Goal: Information Seeking & Learning: Find specific fact

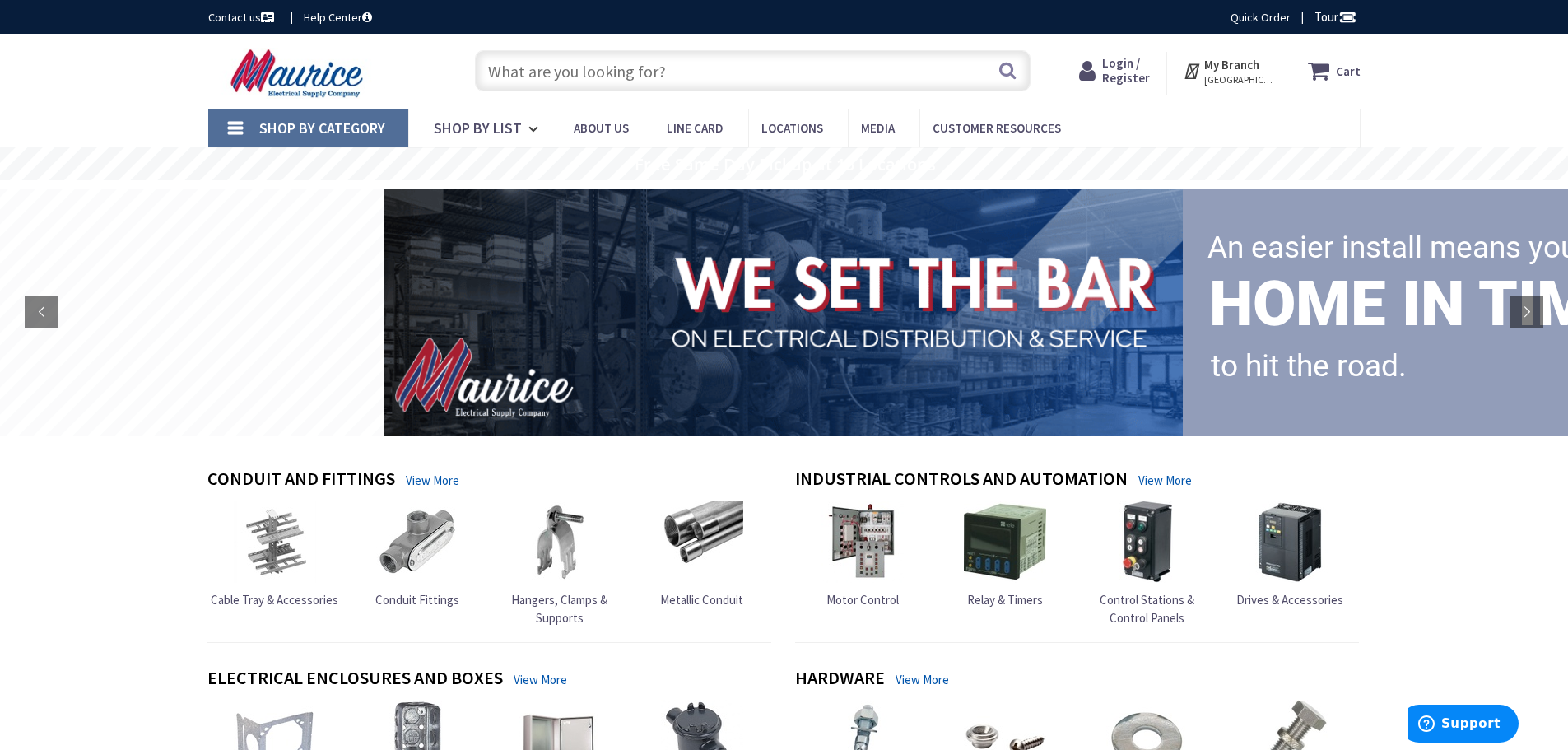
click at [682, 74] on input "text" at bounding box center [752, 70] width 555 height 41
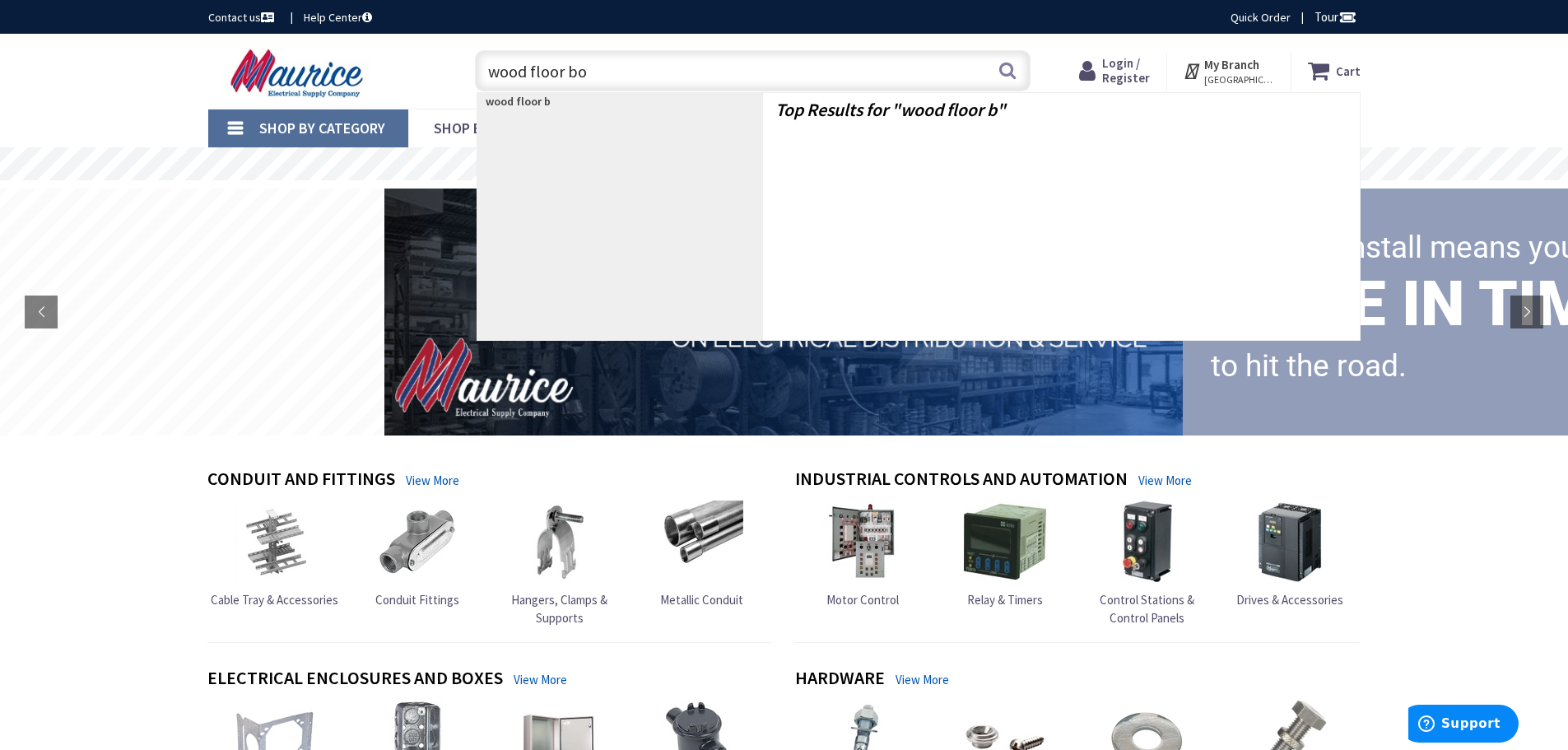
type input "wood floor box"
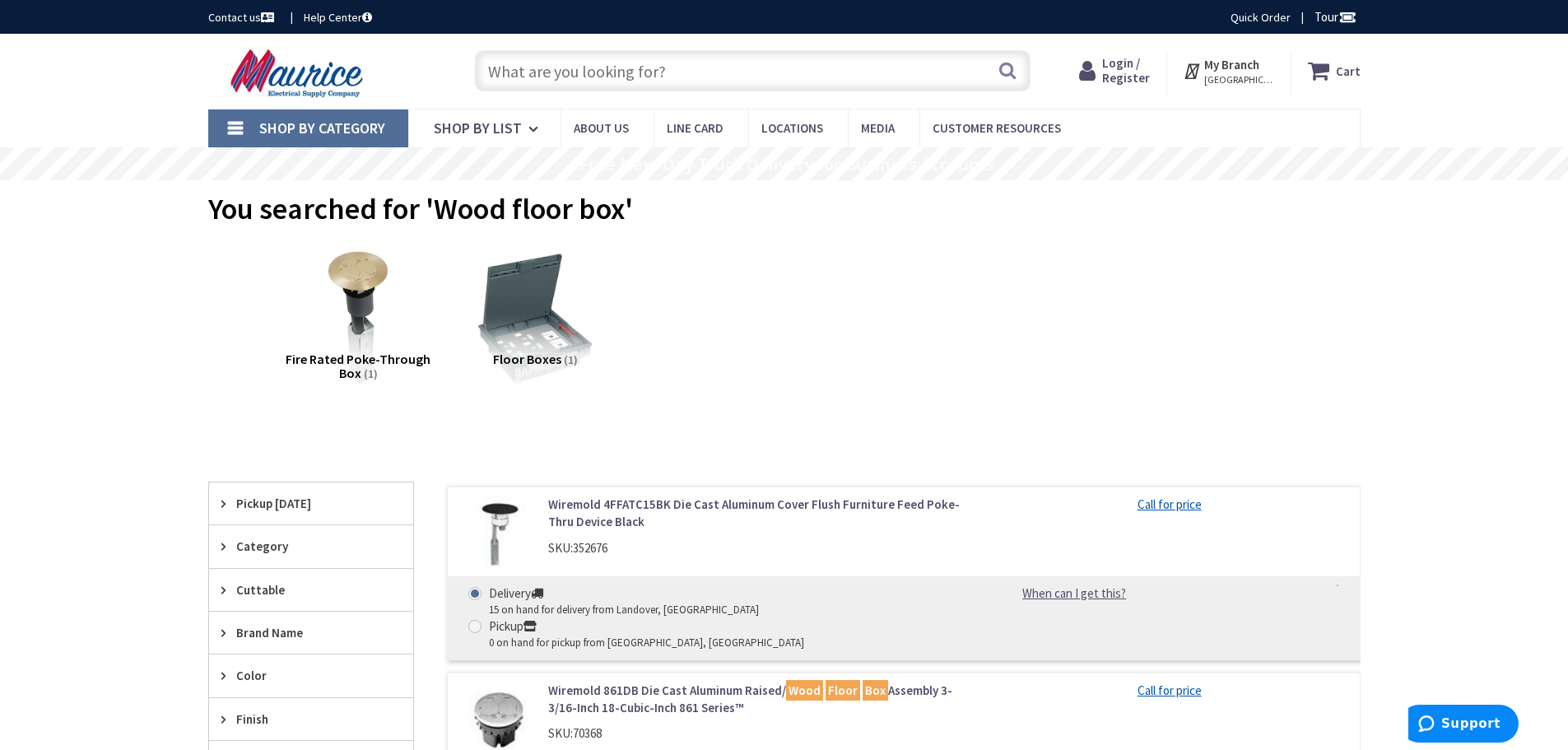
type input "[GEOGRAPHIC_DATA], [GEOGRAPHIC_DATA]"
click at [657, 68] on input "text" at bounding box center [752, 70] width 555 height 41
click at [572, 65] on input "text" at bounding box center [752, 70] width 555 height 41
paste input "6239BK"
type input "6239BK"
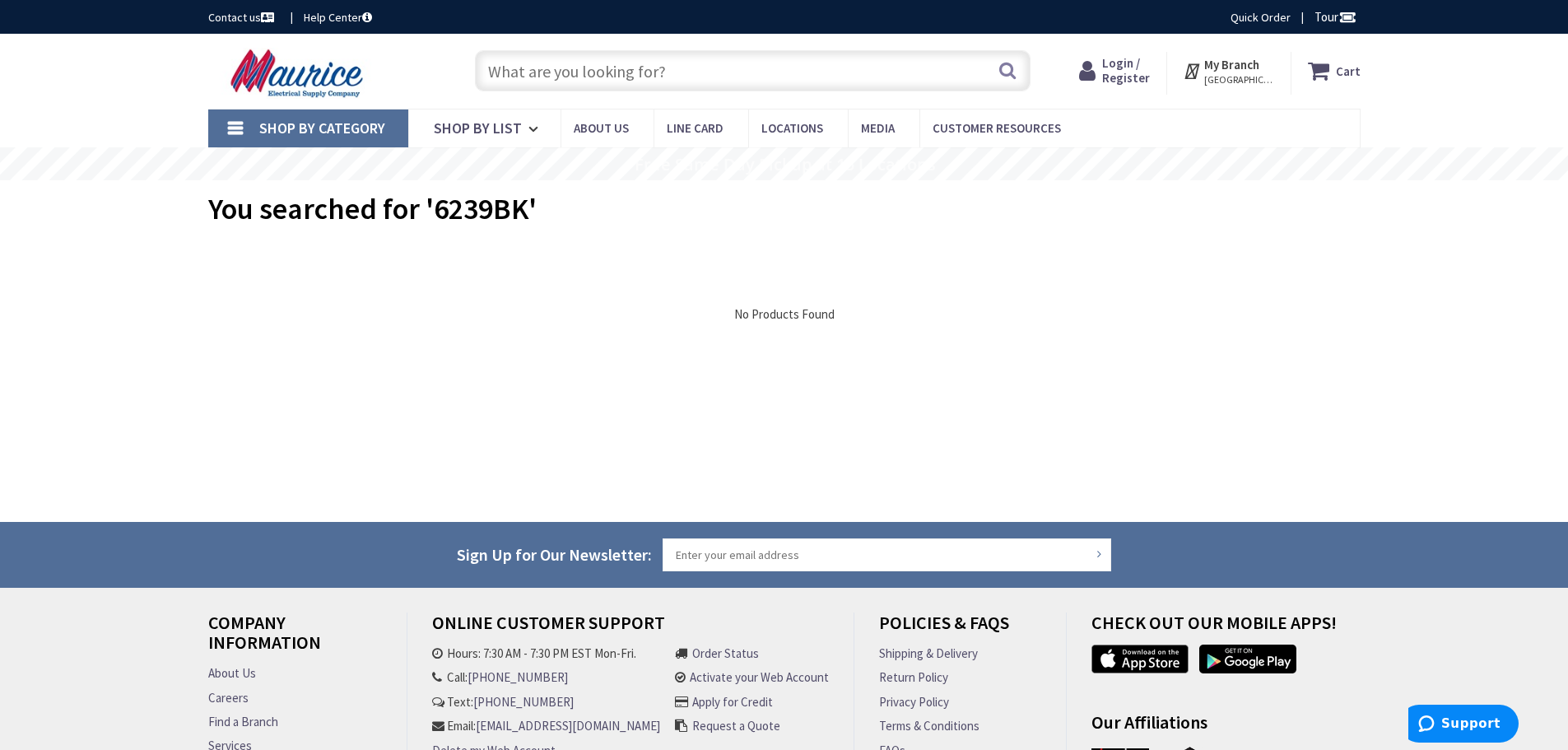
click at [578, 89] on input "text" at bounding box center [752, 70] width 555 height 41
paste input "050169947128"
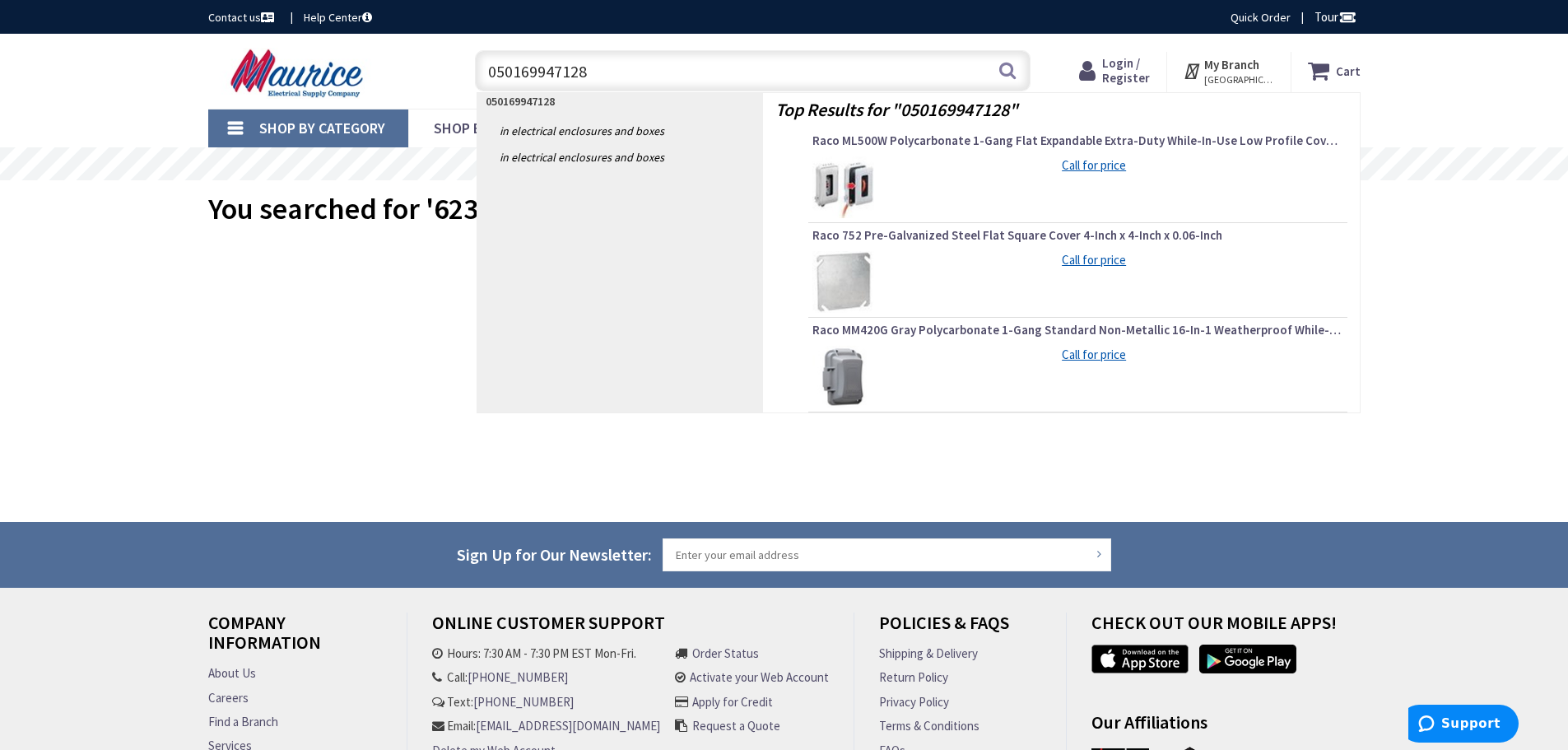
type input "050169947128"
